Goal: Information Seeking & Learning: Learn about a topic

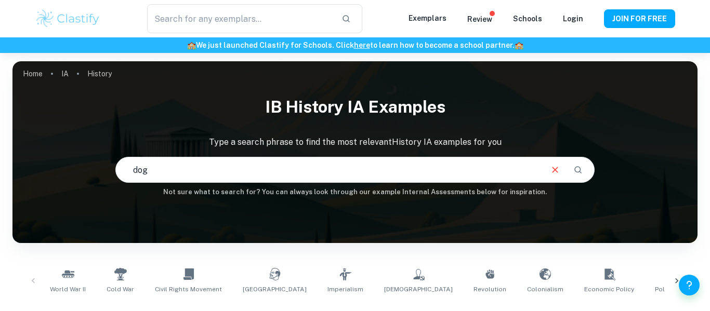
scroll to position [1, 0]
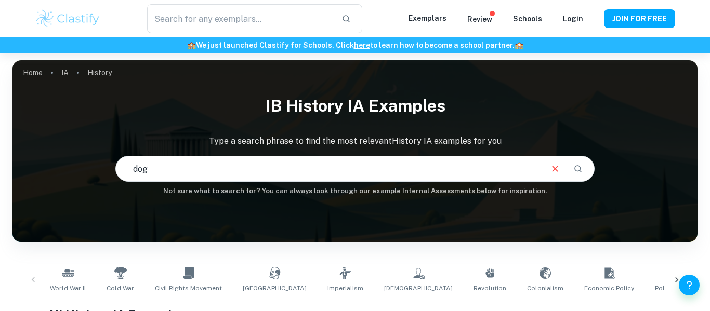
type input "dog"
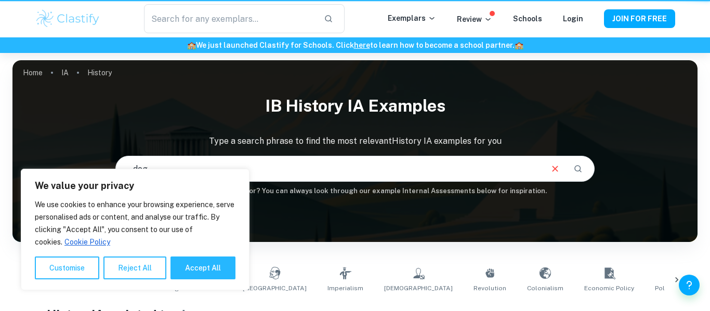
click at [235, 270] on button "Accept All" at bounding box center [202, 268] width 65 height 23
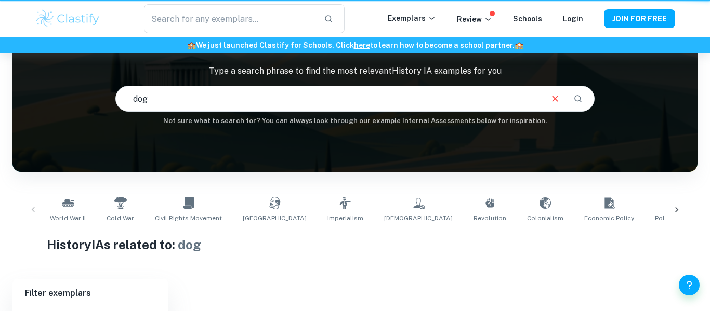
checkbox input "true"
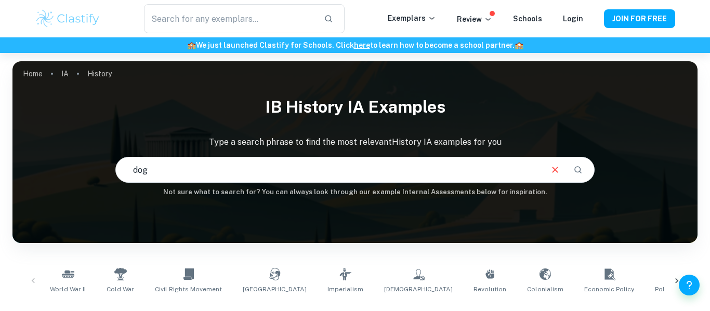
click at [560, 167] on icon "Clear" at bounding box center [554, 169] width 11 height 11
click at [541, 171] on input "dog" at bounding box center [328, 169] width 425 height 29
type input "veterinary"
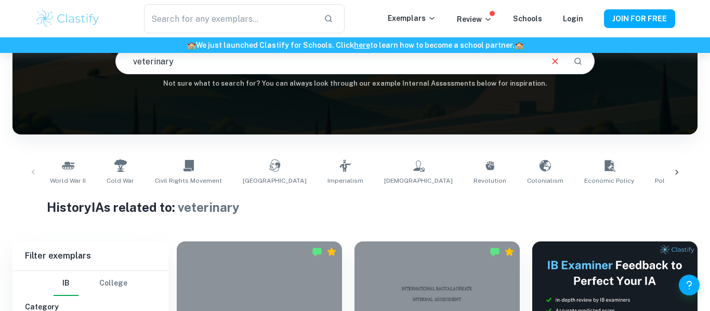
scroll to position [110, 0]
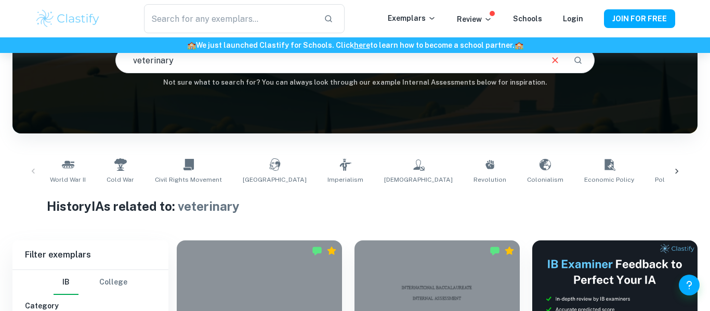
click at [552, 58] on icon "Clear" at bounding box center [554, 60] width 11 height 11
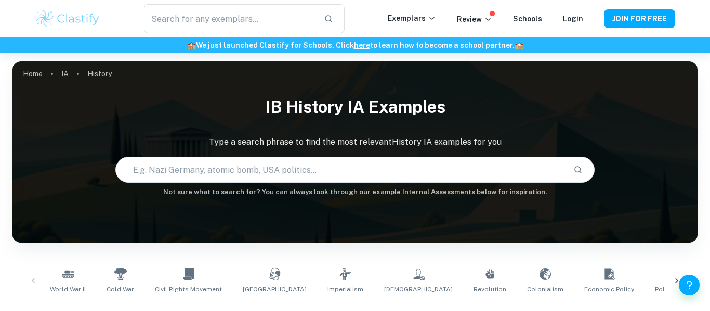
click at [430, 169] on input "text" at bounding box center [340, 169] width 449 height 29
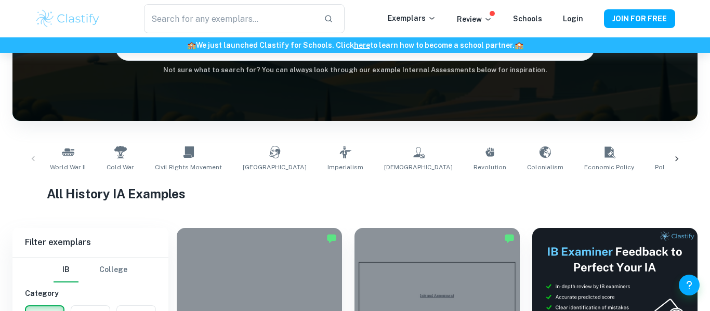
scroll to position [127, 0]
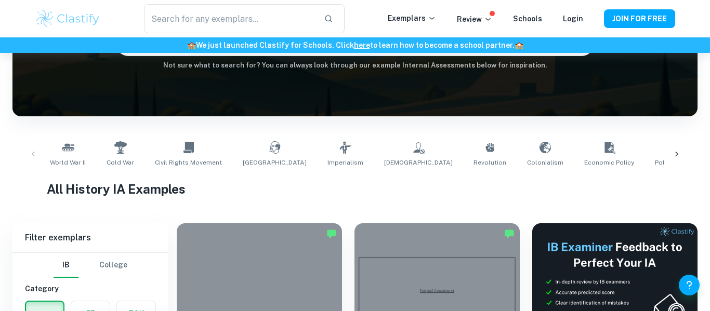
type input "[GEOGRAPHIC_DATA]"
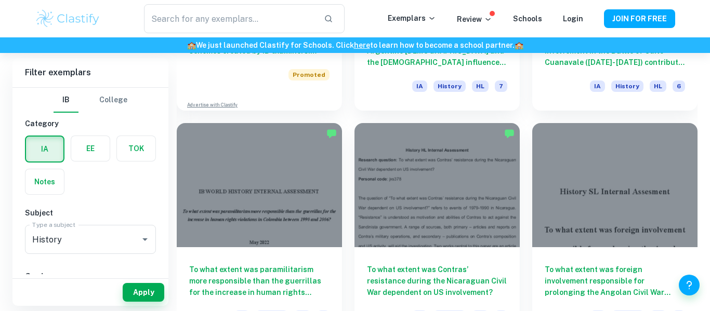
scroll to position [917, 0]
click at [431, 239] on div at bounding box center [436, 185] width 165 height 124
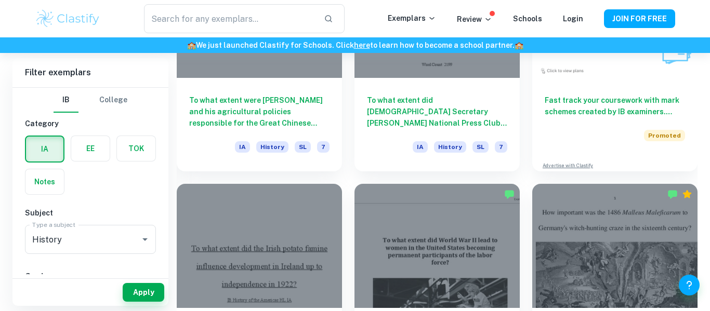
scroll to position [6835, 0]
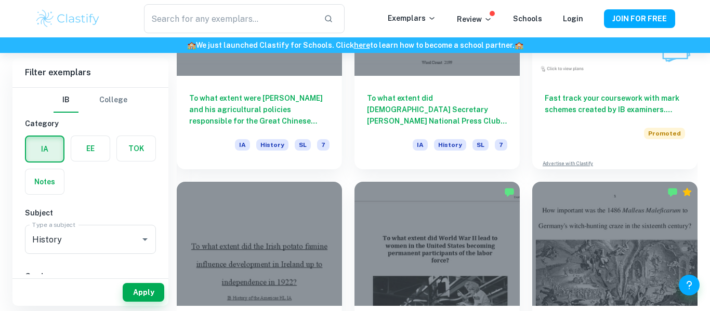
click at [419, 257] on div at bounding box center [436, 244] width 165 height 124
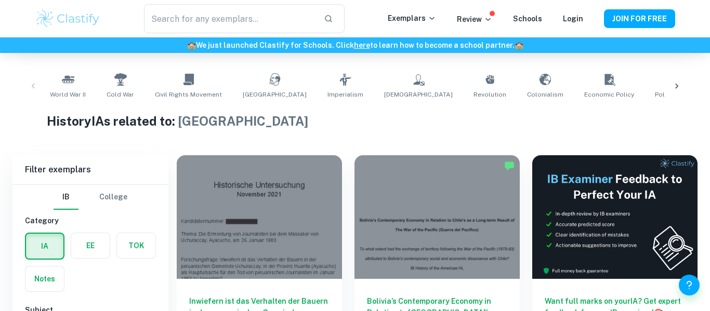
scroll to position [247, 0]
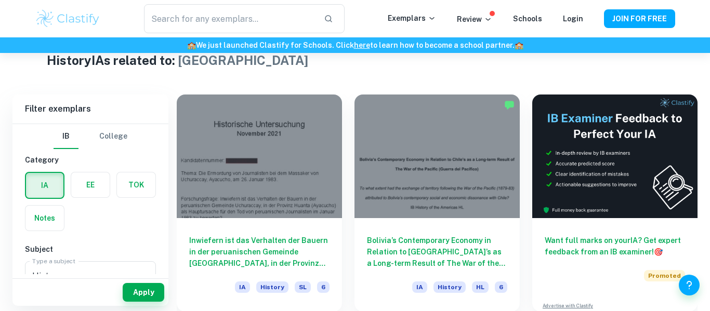
click at [89, 187] on label "button" at bounding box center [90, 184] width 38 height 25
click at [0, 0] on input "radio" at bounding box center [0, 0] width 0 height 0
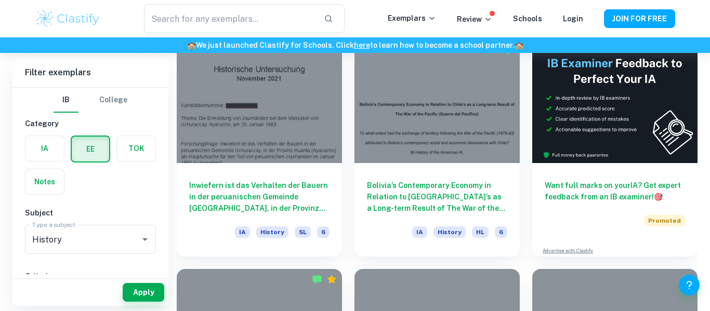
click at [151, 286] on button "Apply" at bounding box center [144, 292] width 42 height 19
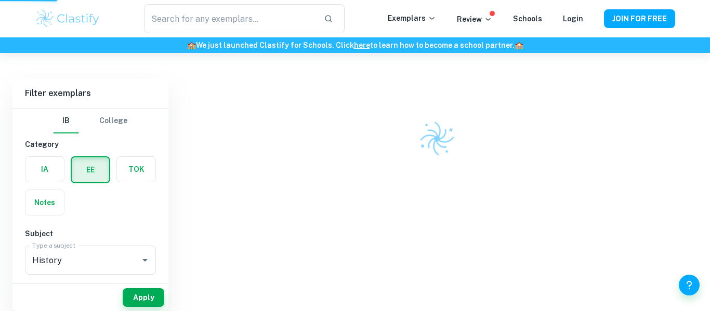
scroll to position [261, 0]
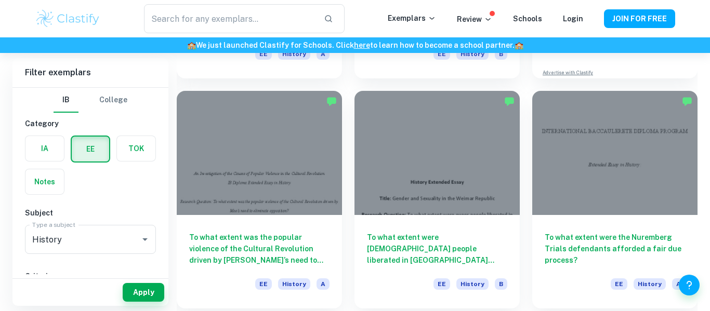
scroll to position [263, 0]
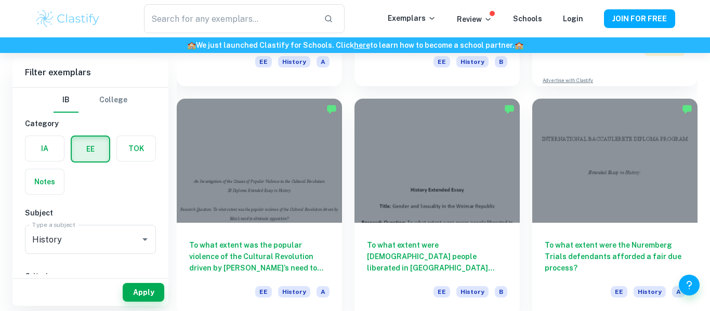
click at [60, 148] on label "button" at bounding box center [44, 148] width 38 height 25
click at [0, 0] on input "radio" at bounding box center [0, 0] width 0 height 0
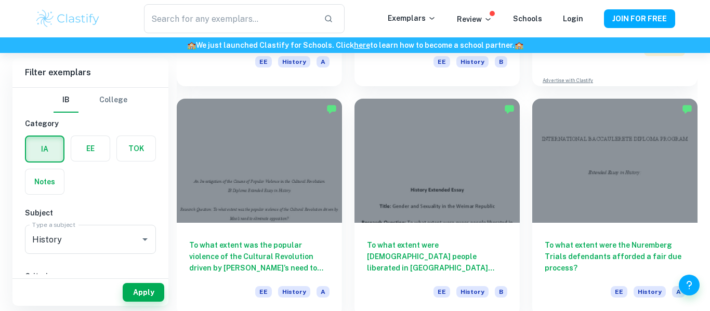
click at [146, 294] on button "Apply" at bounding box center [144, 292] width 42 height 19
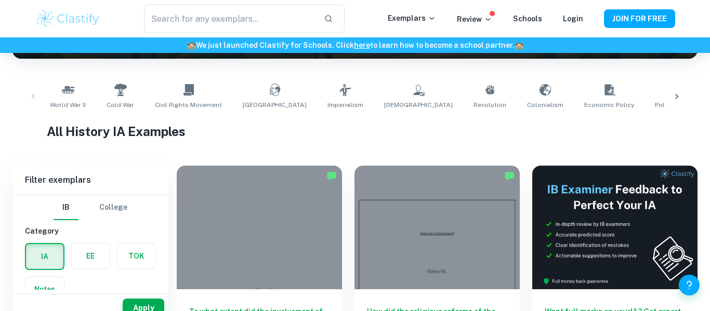
scroll to position [184, 0]
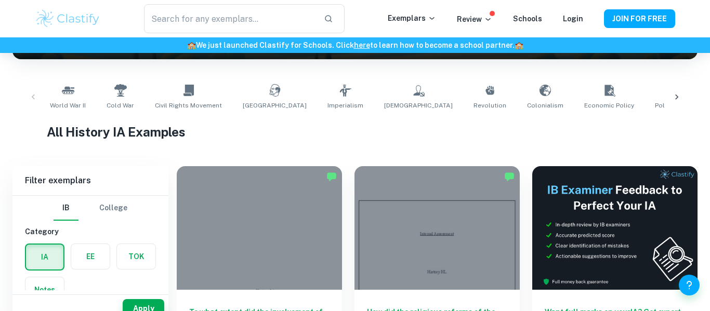
click at [676, 99] on icon at bounding box center [676, 97] width 10 height 10
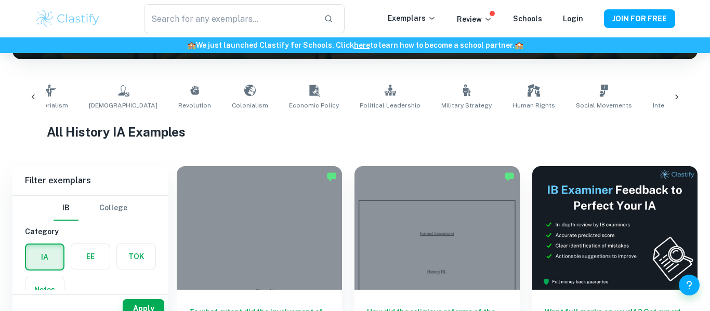
scroll to position [0, 590]
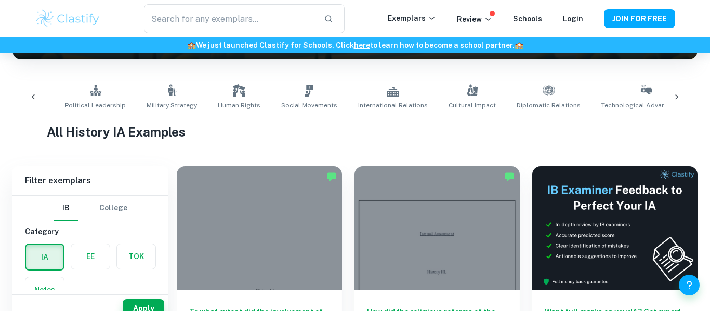
click at [677, 94] on icon at bounding box center [676, 97] width 10 height 10
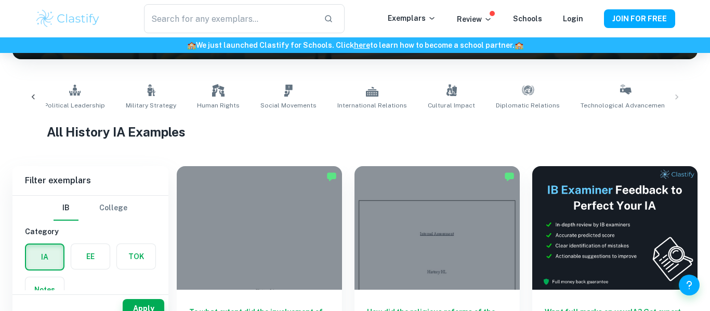
click at [678, 96] on div "World War II Cold War Civil Rights Movement Soviet Union Imperialism Communism …" at bounding box center [355, 97] width 668 height 34
click at [675, 98] on div "World War II Cold War Civil Rights Movement Soviet Union Imperialism Communism …" at bounding box center [355, 97] width 668 height 34
click at [32, 100] on icon at bounding box center [33, 97] width 10 height 10
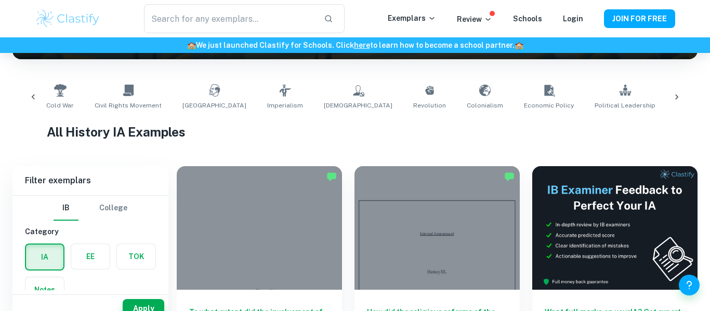
scroll to position [0, 21]
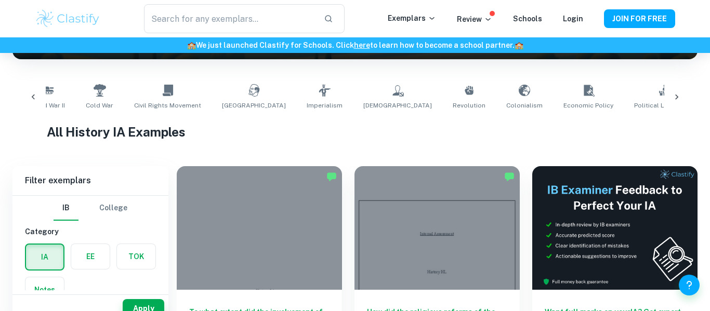
click at [46, 101] on span "World War II" at bounding box center [47, 105] width 36 height 9
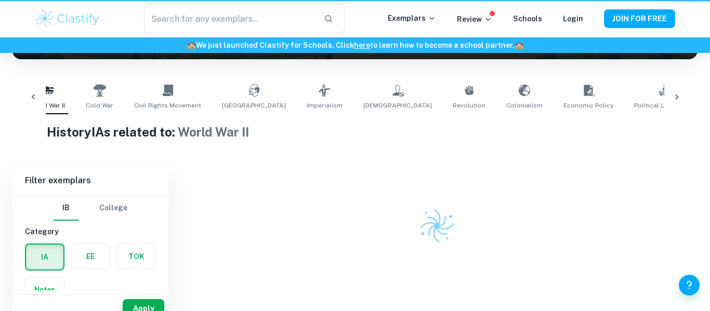
type input "World War II"
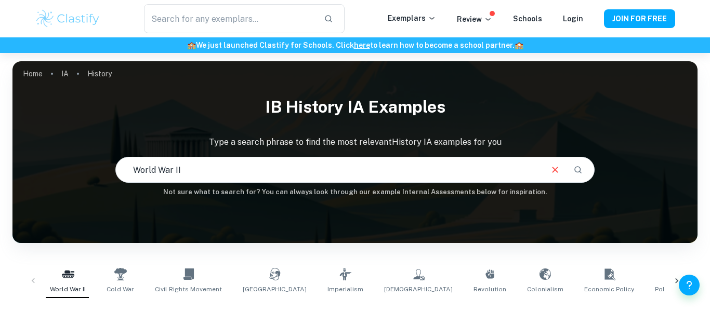
scroll to position [119, 0]
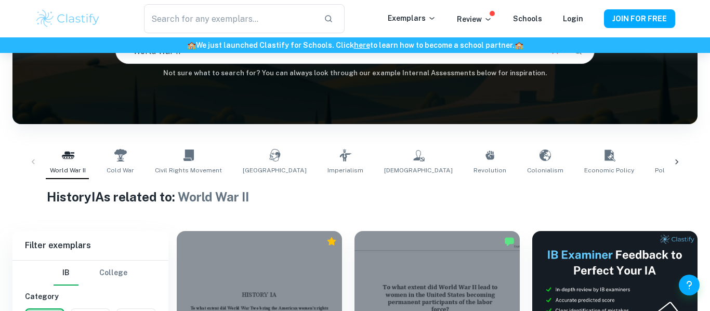
click at [33, 161] on div "World War II Cold War Civil Rights Movement Soviet Union Imperialism Communism …" at bounding box center [355, 162] width 668 height 34
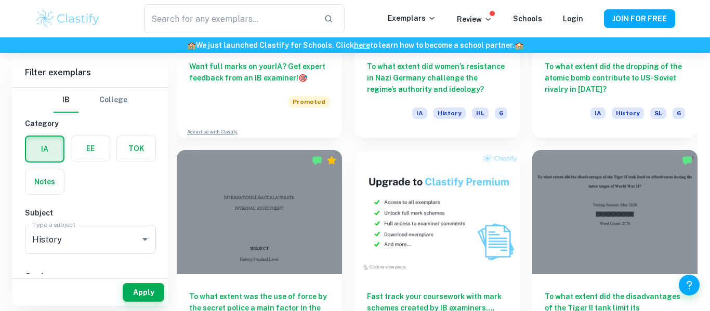
scroll to position [1809, 0]
